Goal: Information Seeking & Learning: Learn about a topic

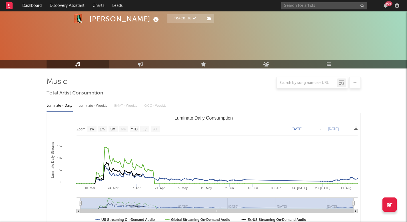
select select "1w"
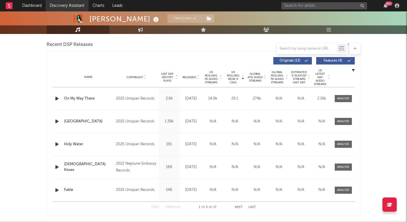
click at [77, 8] on link "Discovery Assistant" at bounding box center [67, 5] width 43 height 11
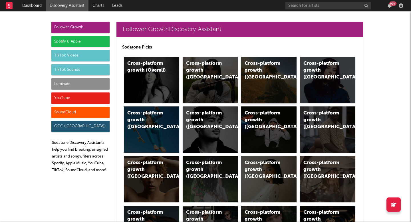
click at [267, 76] on div "Cross-platform growth (US)" at bounding box center [268, 80] width 55 height 46
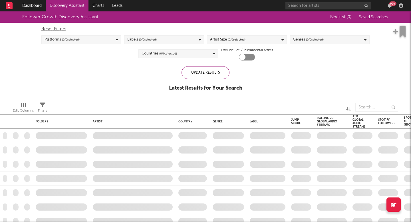
checkbox input "true"
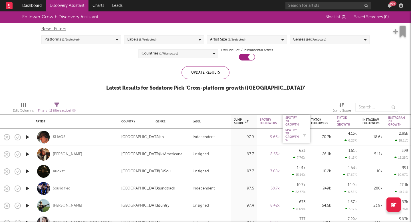
click at [289, 128] on div "Spotify 7D Growth %" at bounding box center [291, 135] width 13 height 14
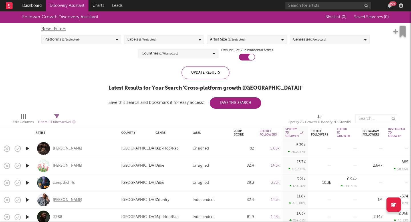
click at [66, 201] on div "Sam Pounds" at bounding box center [67, 199] width 29 height 5
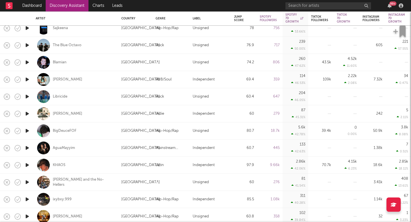
click at [26, 147] on icon "button" at bounding box center [27, 147] width 6 height 7
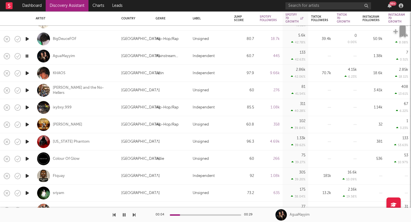
click at [28, 159] on icon "button" at bounding box center [27, 158] width 6 height 7
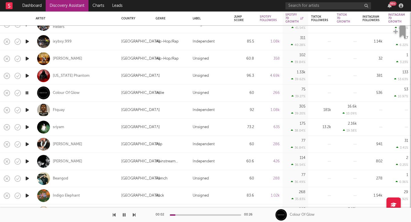
click at [28, 161] on icon "button" at bounding box center [27, 161] width 6 height 7
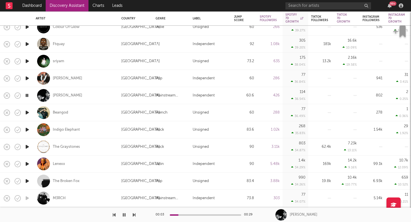
click at [27, 162] on icon "button" at bounding box center [27, 163] width 6 height 7
click at [27, 162] on icon "button" at bounding box center [26, 163] width 5 height 7
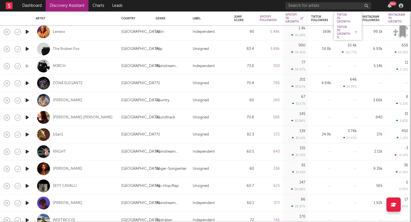
click at [339, 30] on div "Tiktok 7D Growth %" at bounding box center [343, 32] width 13 height 14
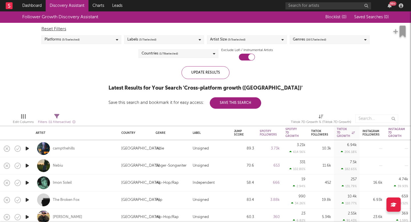
click at [31, 167] on div at bounding box center [26, 165] width 11 height 17
select select "1w"
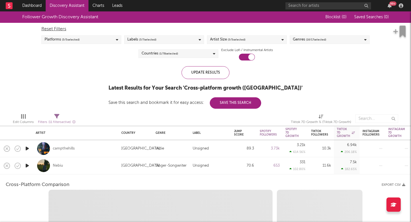
click at [28, 166] on icon "button" at bounding box center [27, 165] width 6 height 7
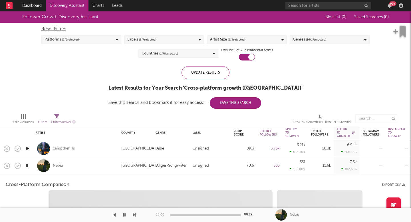
select select "1w"
click at [33, 168] on div "Nebiu" at bounding box center [76, 165] width 86 height 17
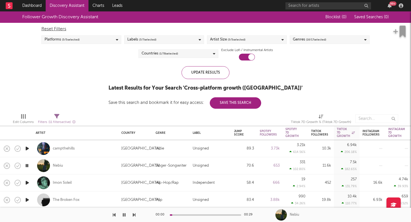
click at [29, 183] on icon "button" at bounding box center [27, 182] width 6 height 7
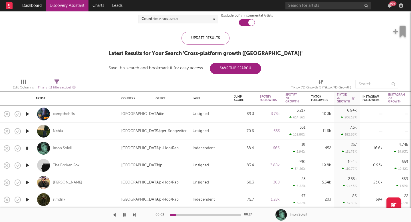
click at [27, 165] on icon "button" at bounding box center [27, 165] width 6 height 7
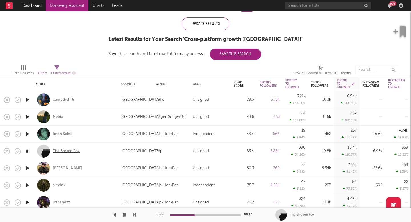
click at [58, 151] on div "The Broken Fox" at bounding box center [66, 151] width 27 height 5
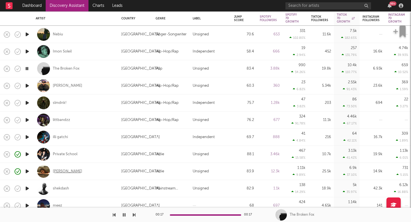
click at [69, 171] on div "Emma Andersen" at bounding box center [67, 171] width 29 height 5
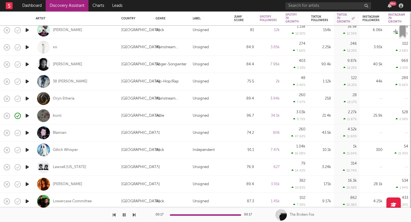
click at [25, 166] on icon "button" at bounding box center [27, 166] width 6 height 7
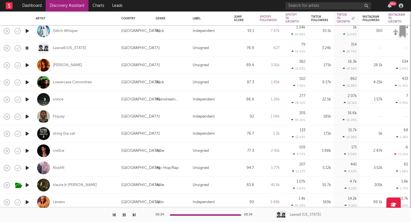
click at [27, 186] on icon "button" at bounding box center [27, 184] width 6 height 7
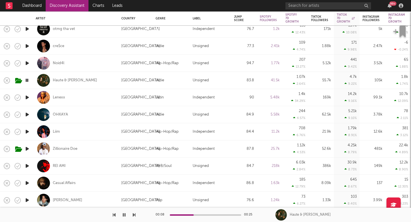
click at [125, 214] on icon "button" at bounding box center [124, 215] width 3 height 5
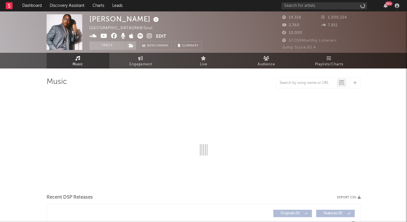
select select "6m"
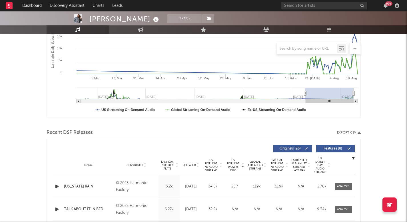
scroll to position [122, 0]
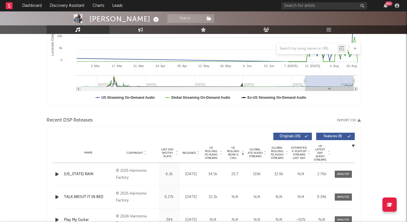
click at [58, 172] on icon "button" at bounding box center [57, 174] width 6 height 7
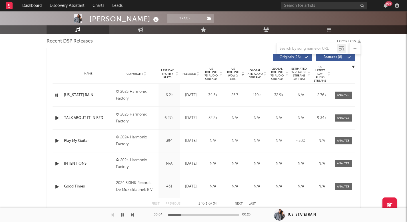
scroll to position [201, 0]
click at [53, 95] on div at bounding box center [57, 95] width 10 height 7
click at [55, 95] on icon "button" at bounding box center [56, 95] width 5 height 7
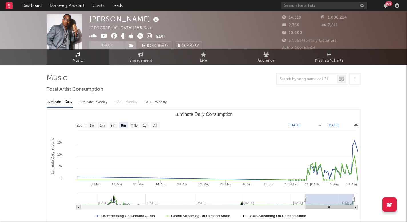
scroll to position [0, 0]
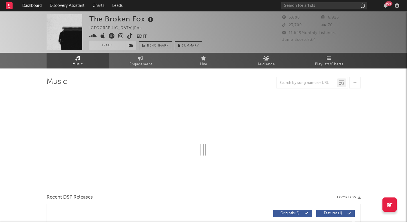
select select "1w"
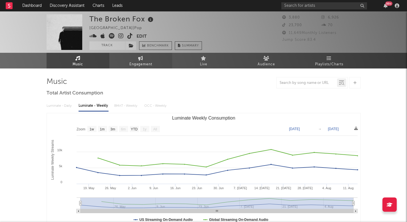
click at [128, 59] on link "Engagement" at bounding box center [140, 61] width 63 height 16
select select "1w"
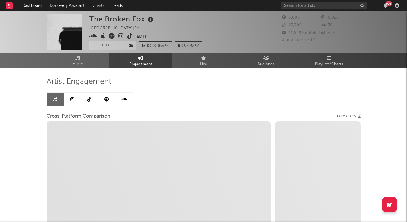
select select "1m"
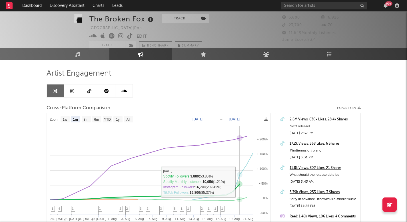
scroll to position [12, 0]
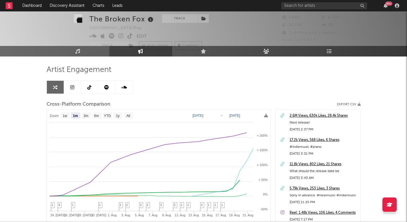
click at [303, 116] on div "2.6M Views, 630k Likes, 28.4k Shares" at bounding box center [323, 115] width 68 height 7
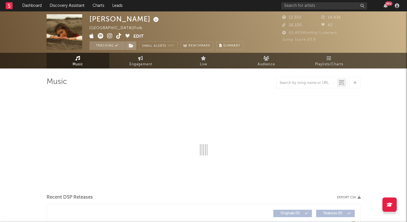
select select "6m"
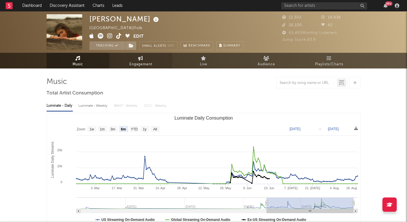
click at [152, 68] on link "Engagement" at bounding box center [140, 61] width 63 height 16
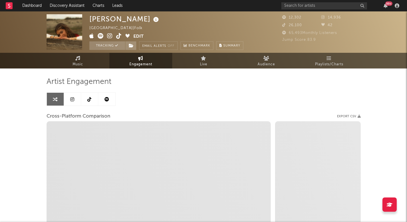
select select "1w"
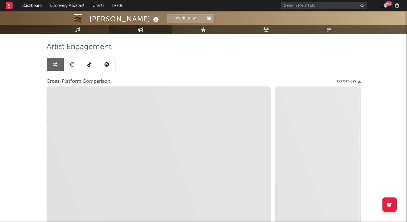
scroll to position [35, 0]
select select "1m"
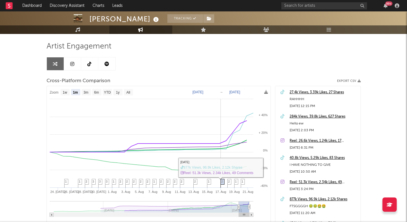
click at [221, 183] on span "2" at bounding box center [222, 181] width 2 height 3
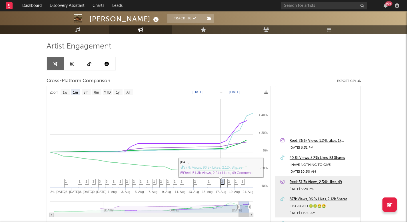
scroll to position [90, 0]
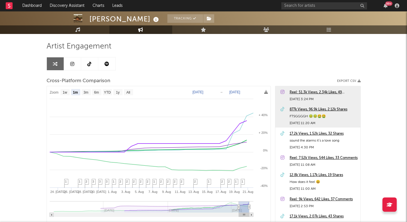
click at [292, 112] on div "877k Views, 96.9k Likes, 2.12k Shares" at bounding box center [323, 109] width 68 height 7
